Goal: Information Seeking & Learning: Learn about a topic

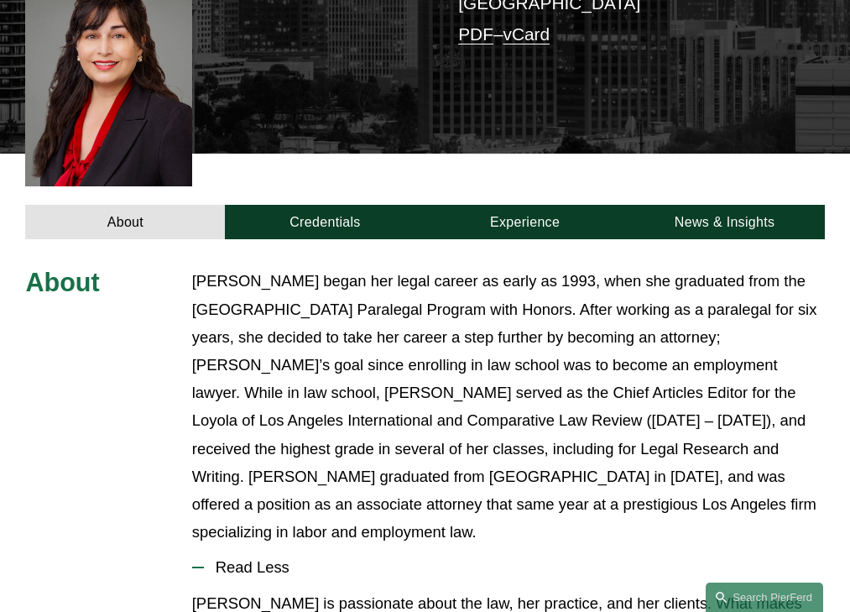
scroll to position [644, 0]
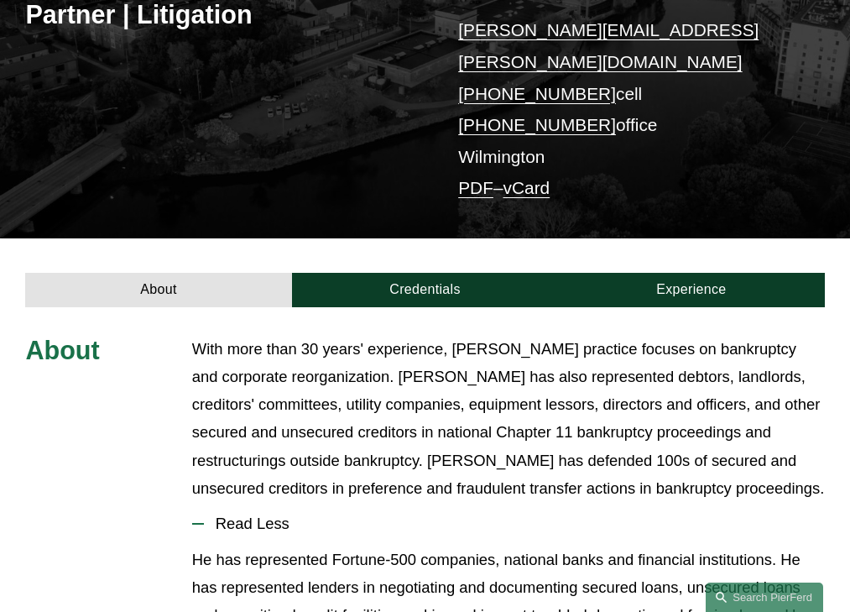
scroll to position [470, 0]
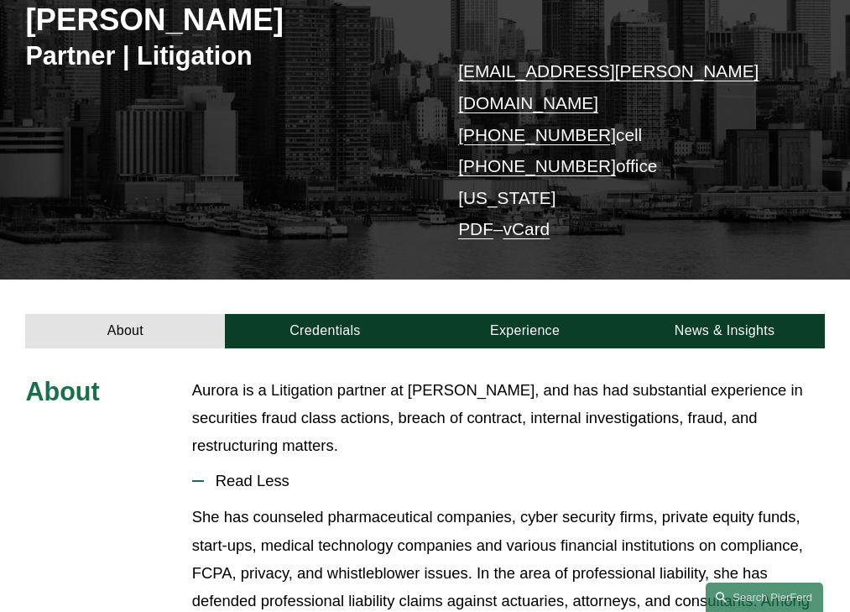
scroll to position [386, 0]
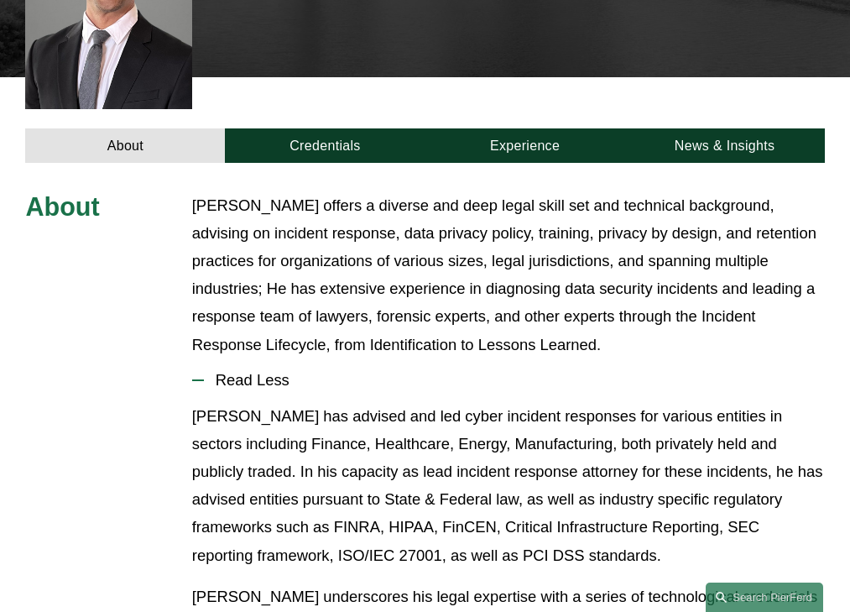
scroll to position [525, 0]
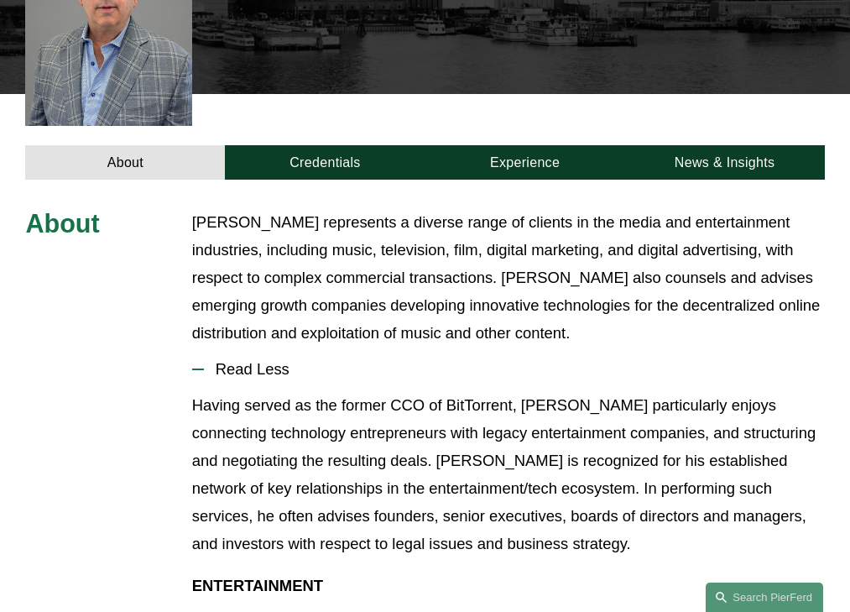
scroll to position [497, 0]
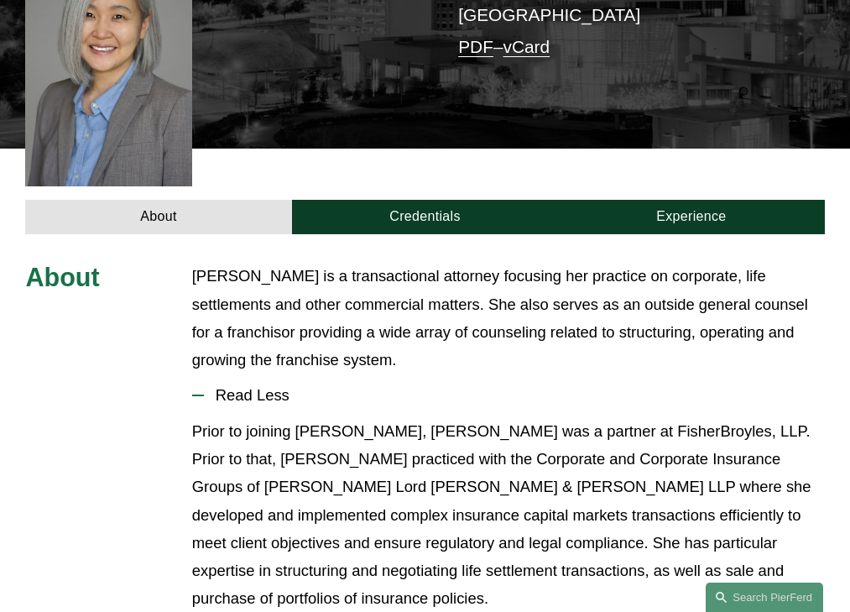
scroll to position [483, 0]
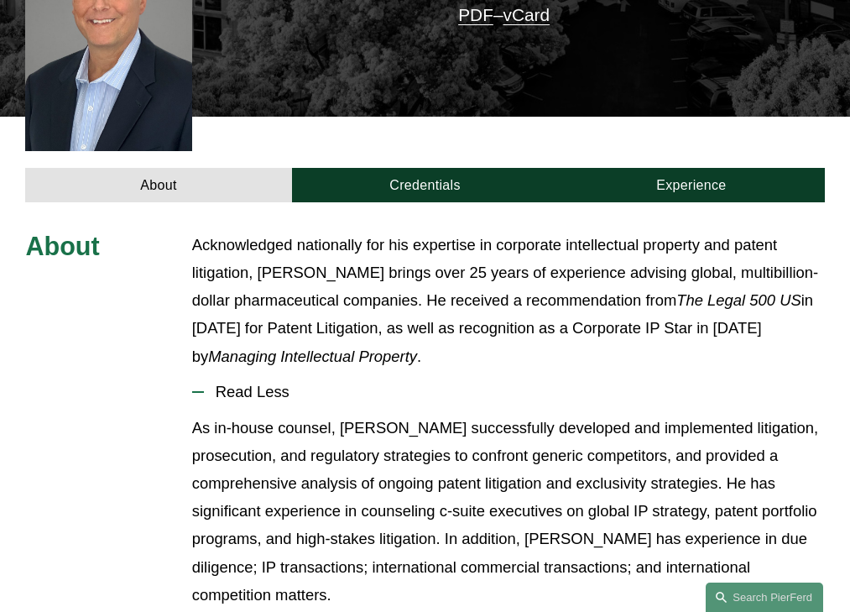
scroll to position [513, 0]
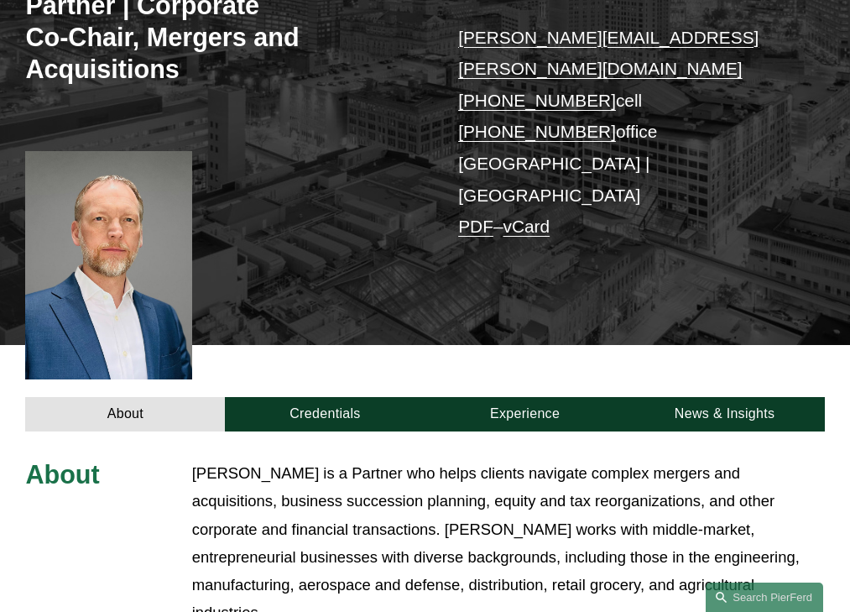
scroll to position [544, 0]
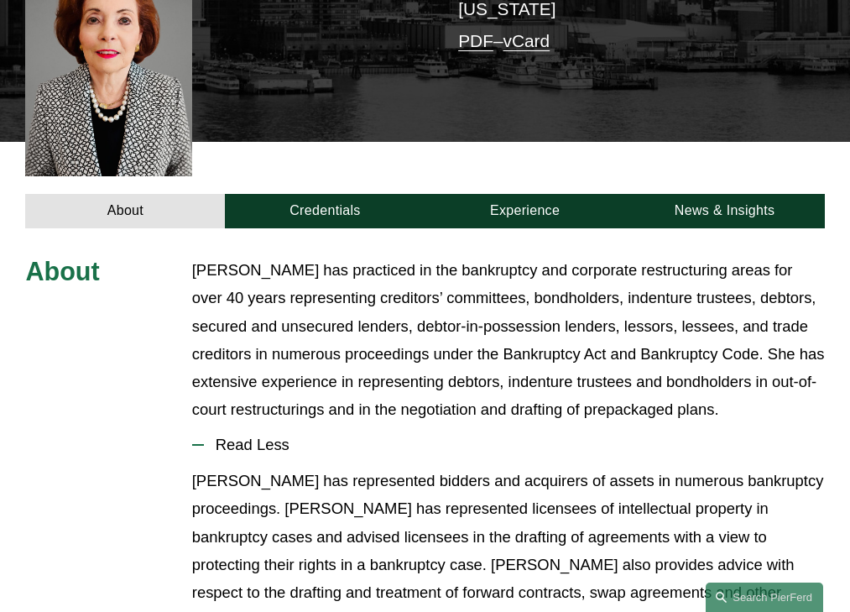
scroll to position [539, 0]
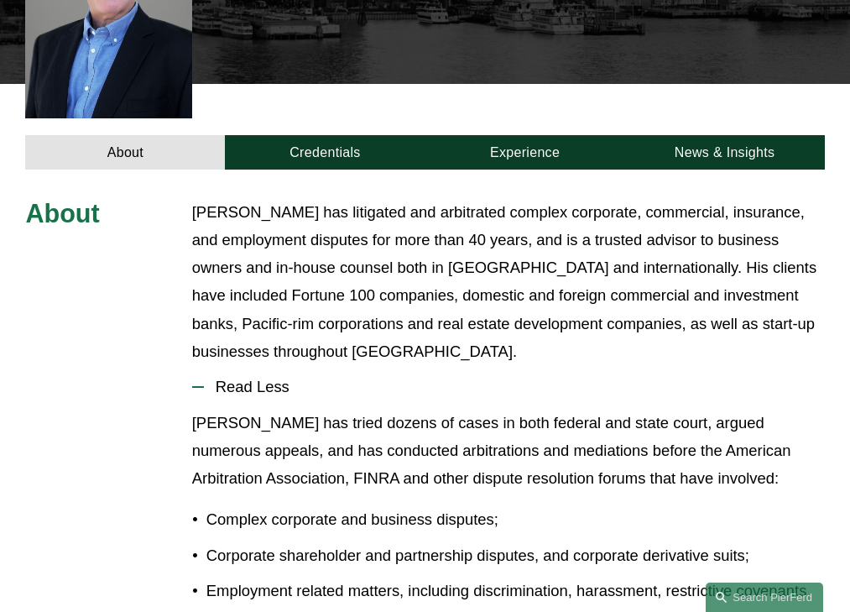
scroll to position [539, 0]
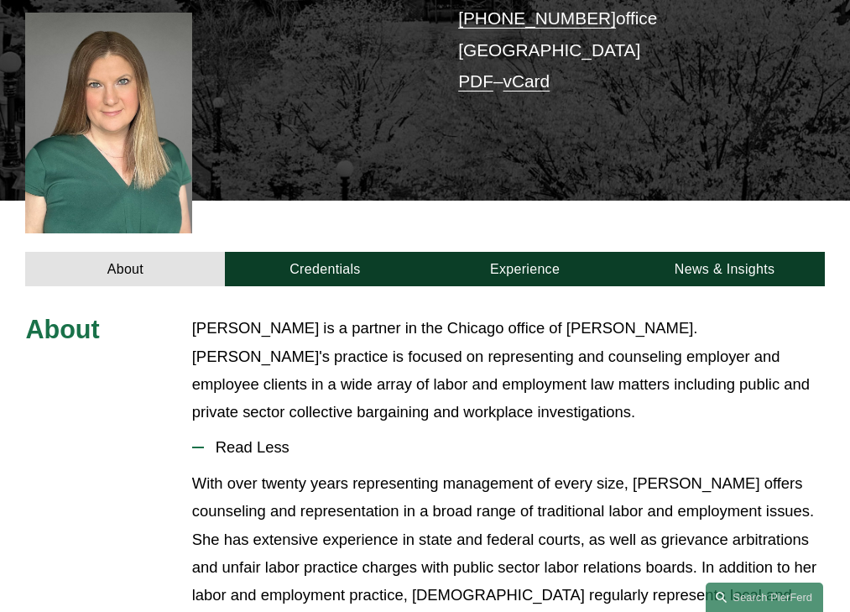
scroll to position [505, 0]
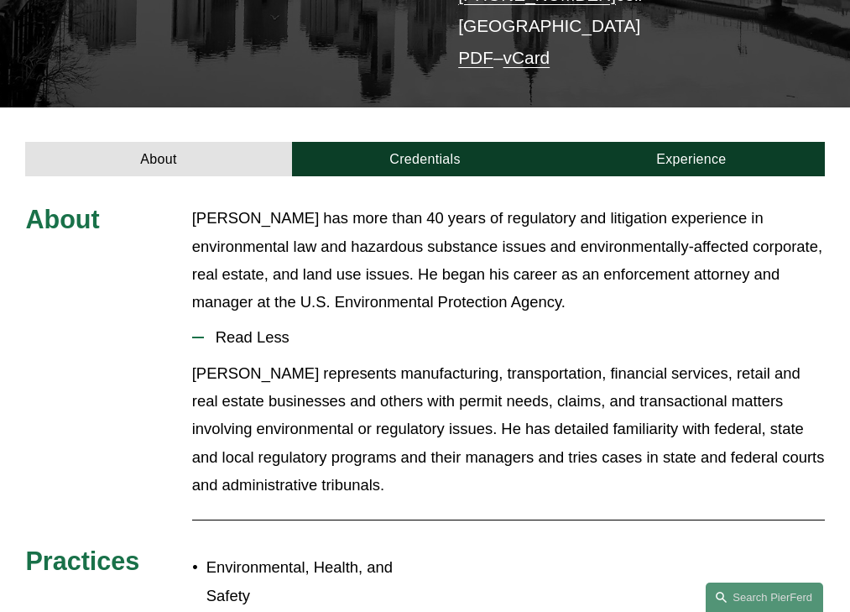
scroll to position [382, 0]
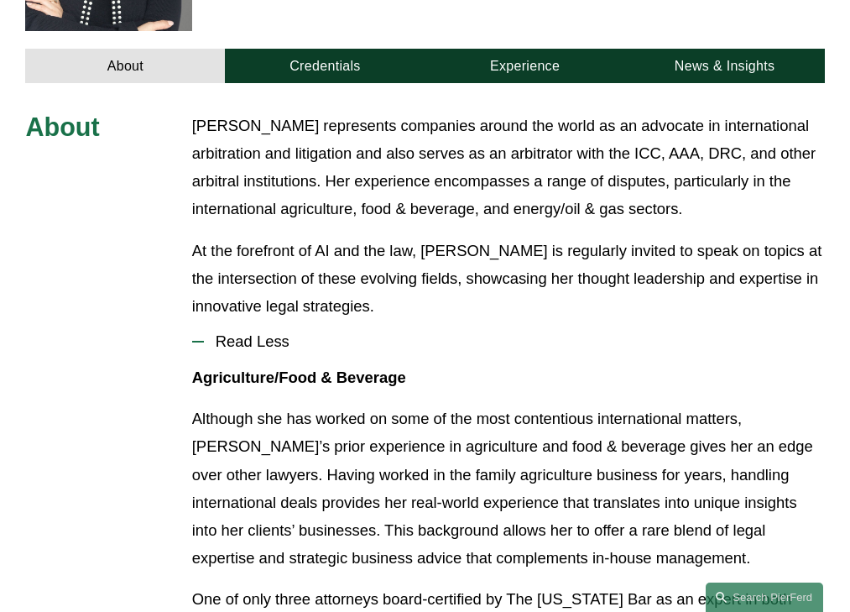
scroll to position [606, 0]
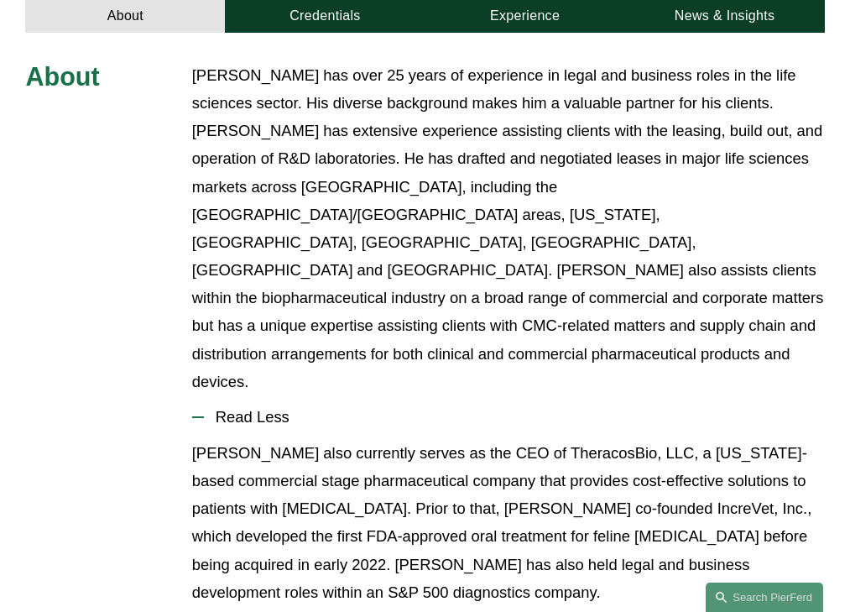
scroll to position [622, 0]
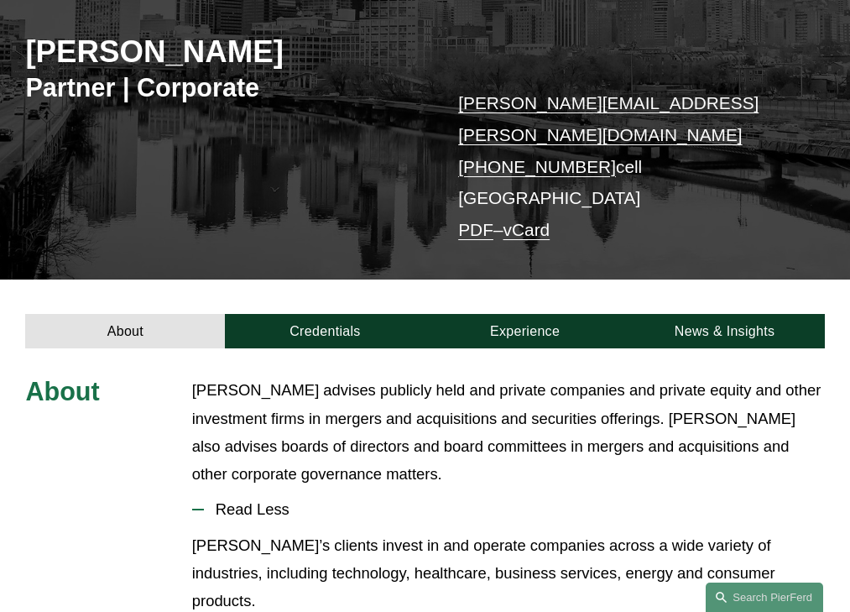
scroll to position [354, 0]
